Goal: Task Accomplishment & Management: Use online tool/utility

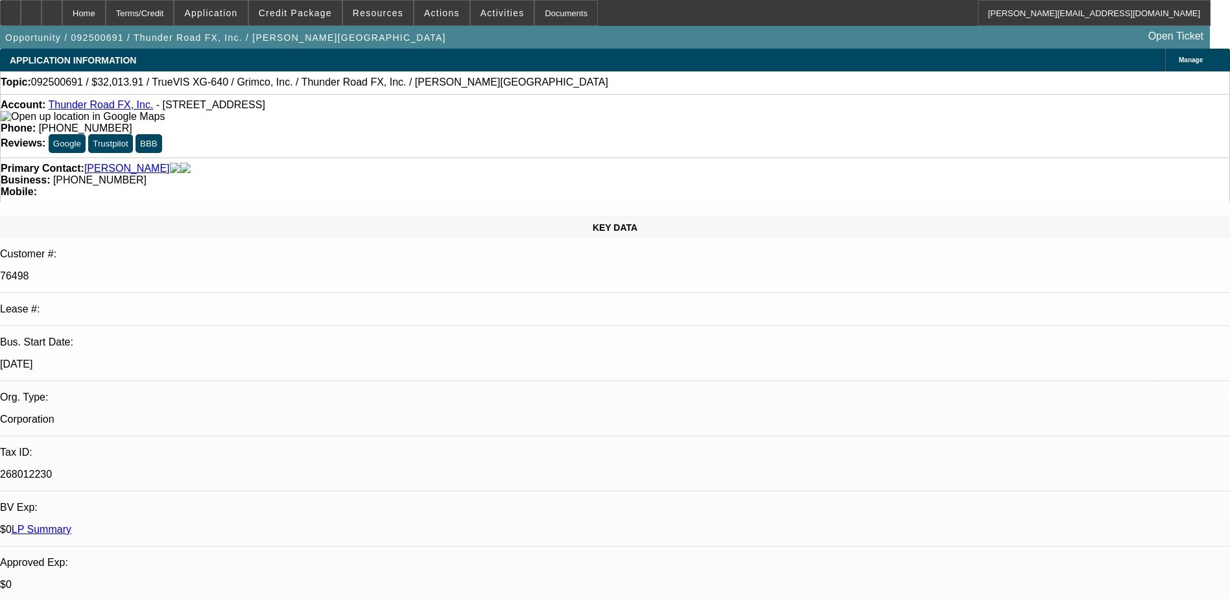
select select "0"
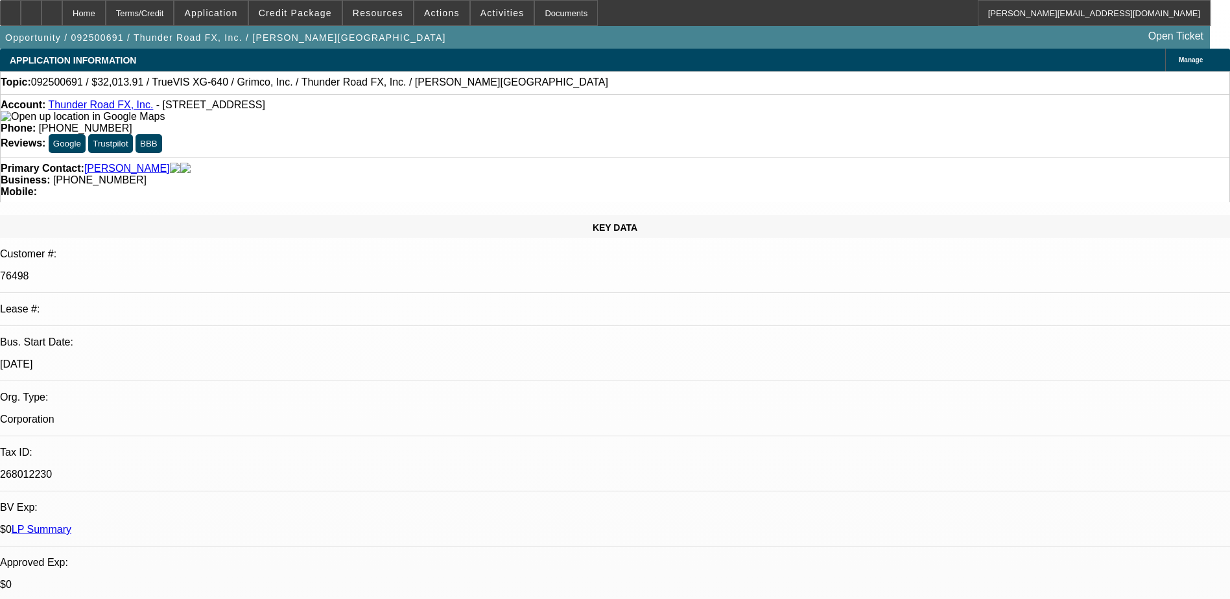
select select "0"
select select "1"
select select "2"
select select "1"
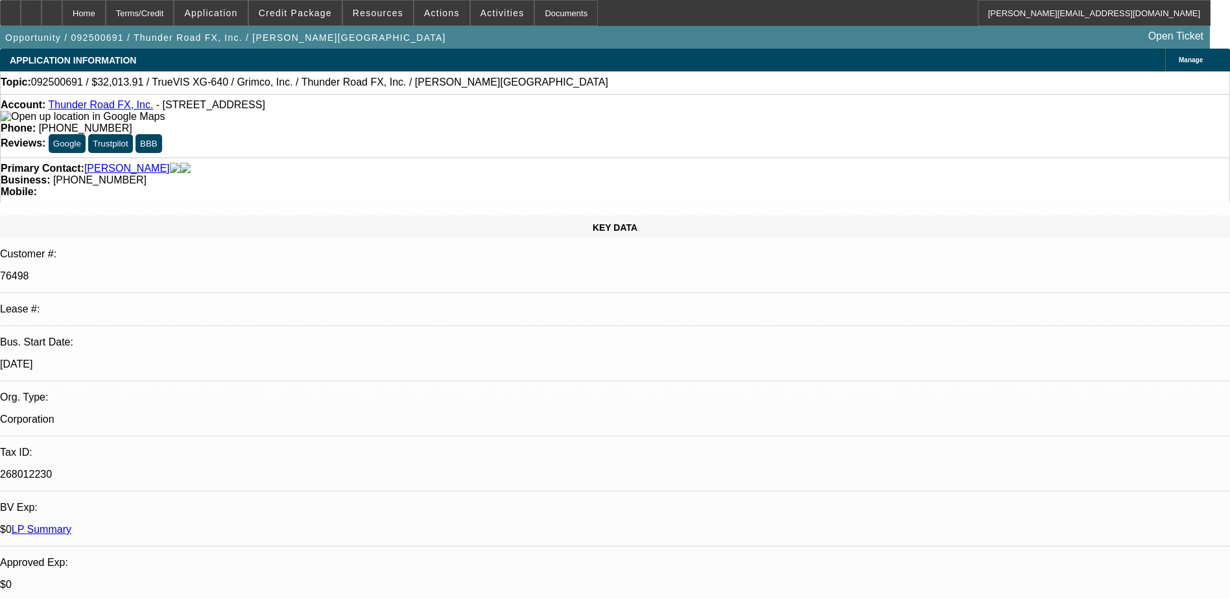
select select "1"
select select "2"
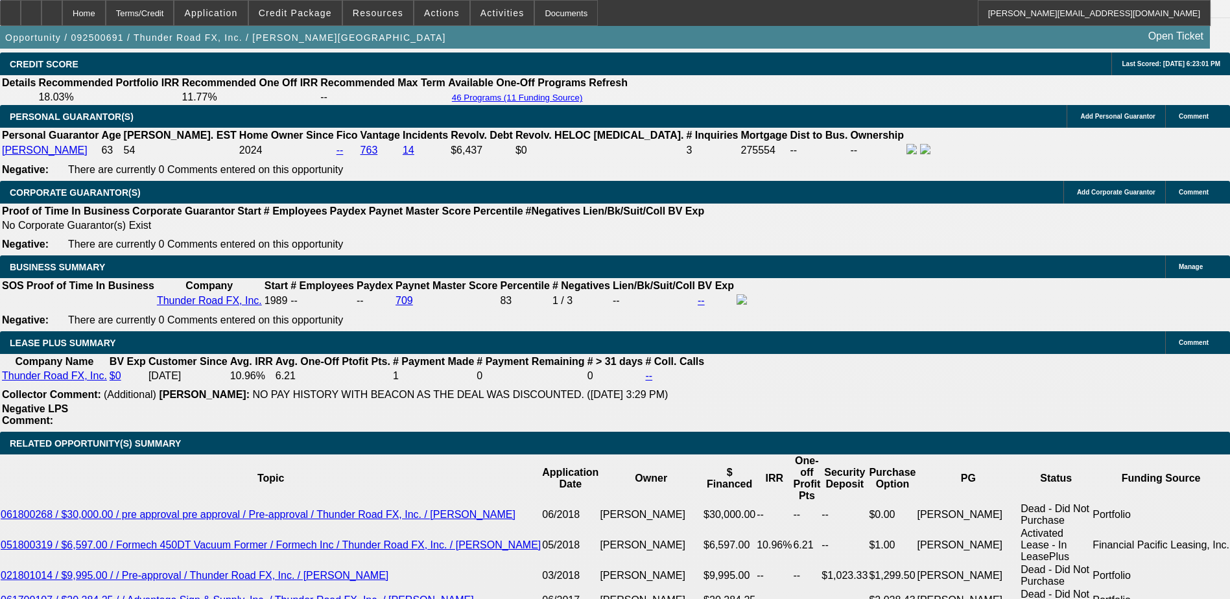
scroll to position [1945, 0]
